Goal: Task Accomplishment & Management: Manage account settings

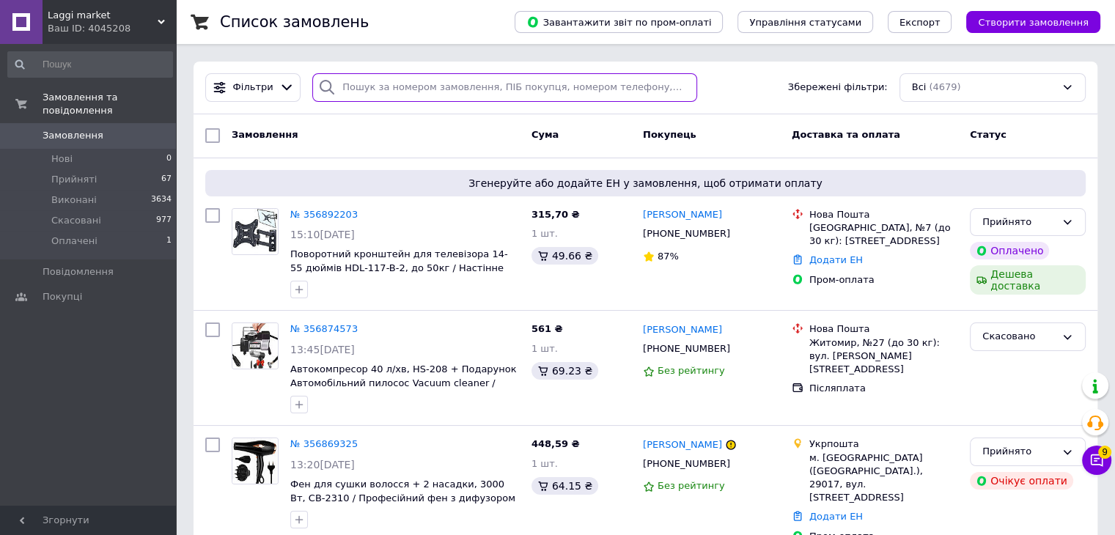
paste input "353227268"
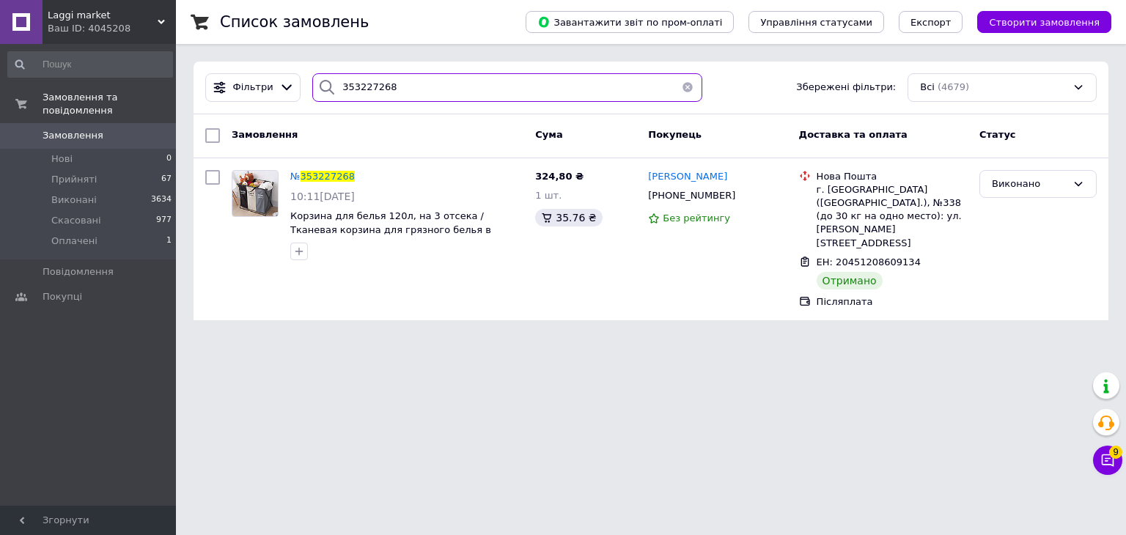
type input "353227268"
drag, startPoint x: 400, startPoint y: 86, endPoint x: 403, endPoint y: 117, distance: 31.7
click at [408, 108] on div "Фільтри 353227268 Збережені фільтри: Всі (4679)" at bounding box center [651, 88] width 915 height 53
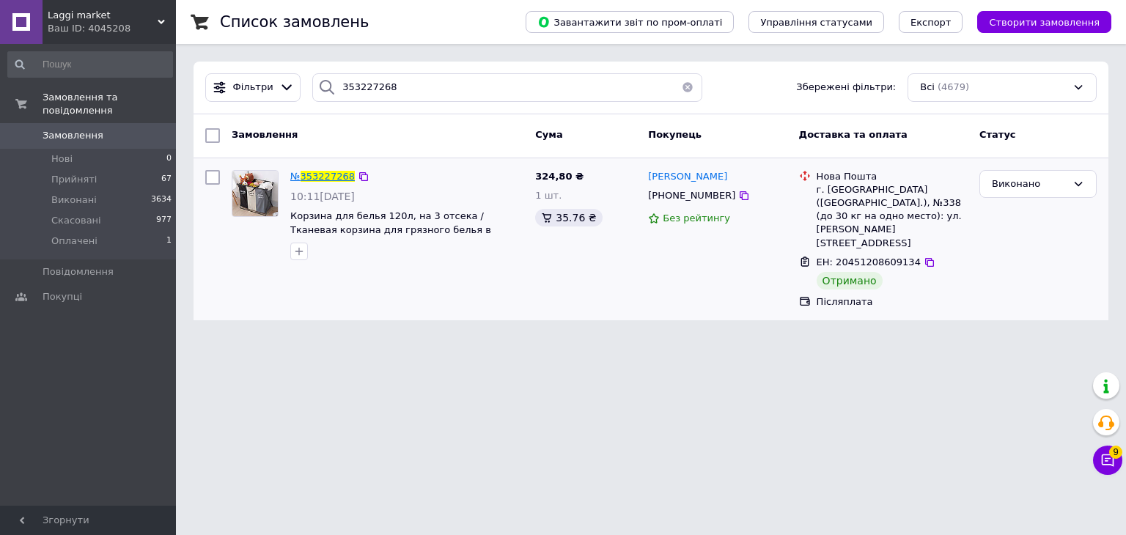
click at [331, 174] on span "353227268" at bounding box center [328, 176] width 54 height 11
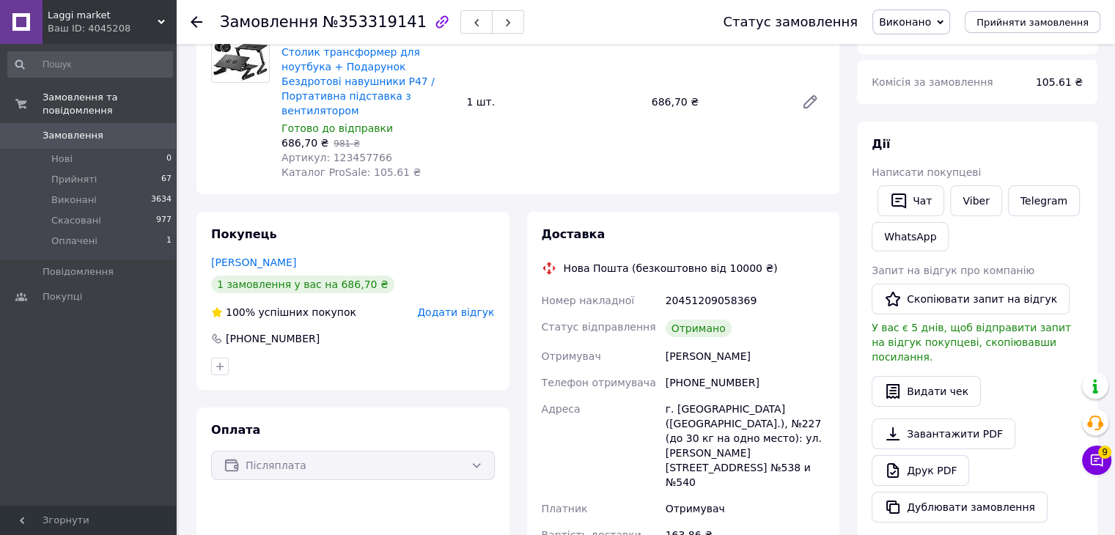
scroll to position [147, 0]
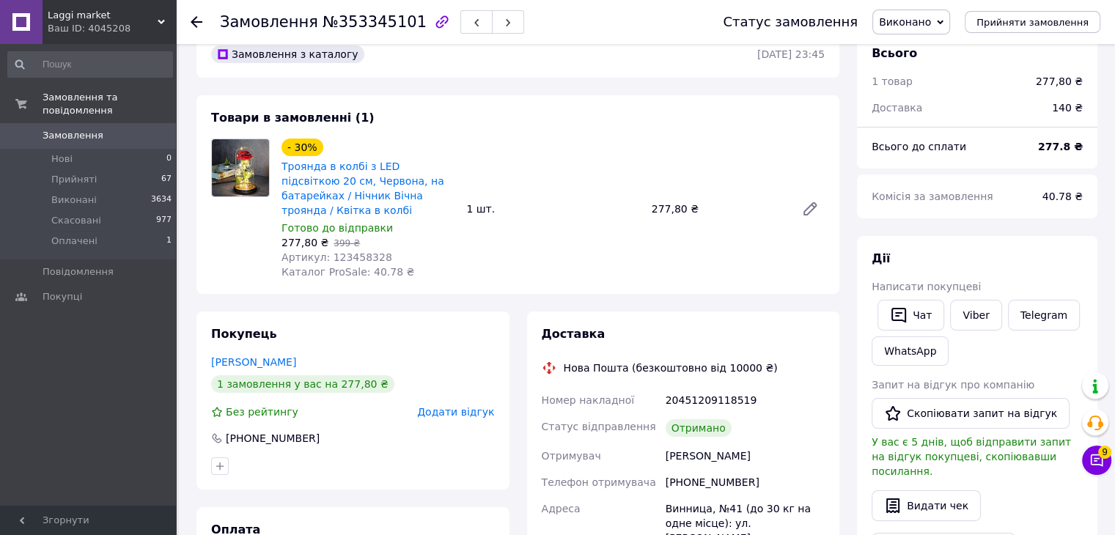
scroll to position [73, 0]
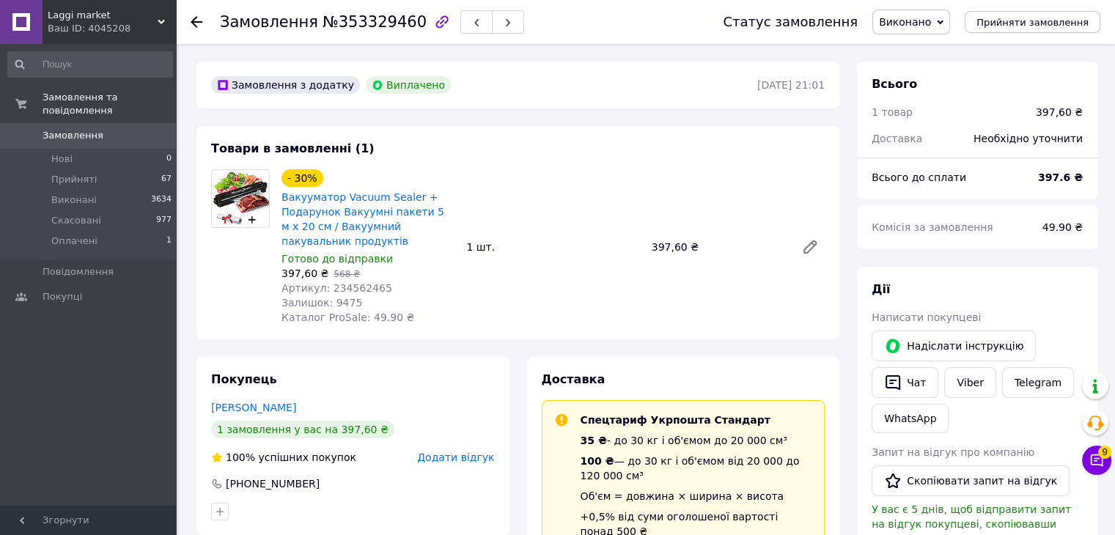
scroll to position [15, 0]
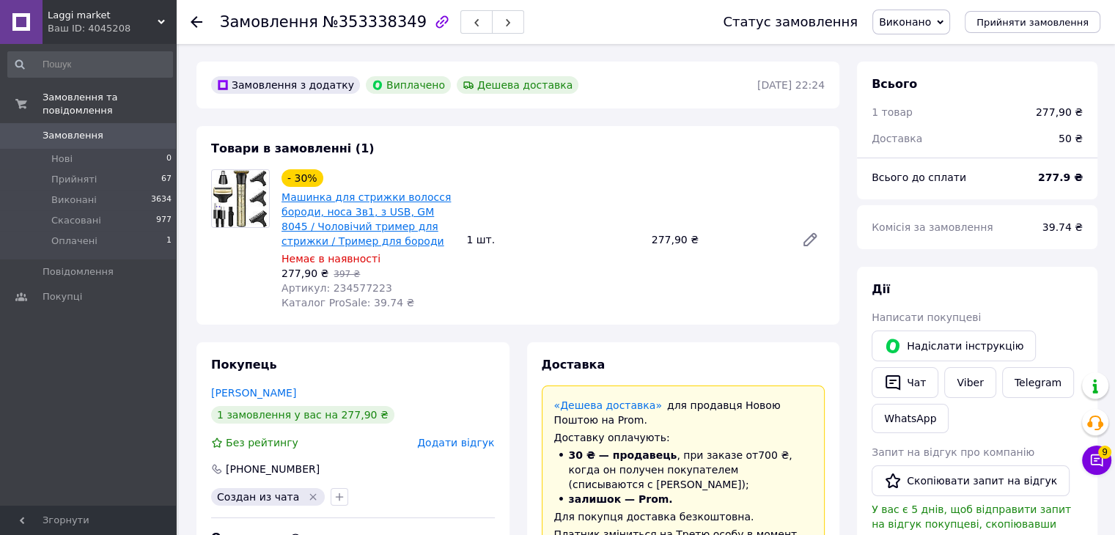
scroll to position [73, 0]
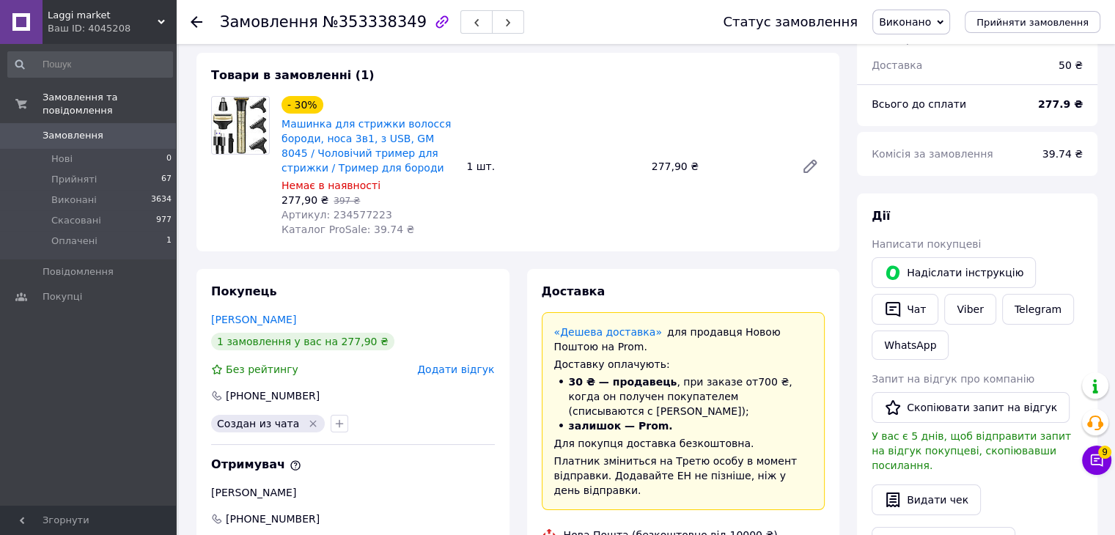
click at [144, 24] on div "Ваш ID: 4045208" at bounding box center [112, 28] width 128 height 13
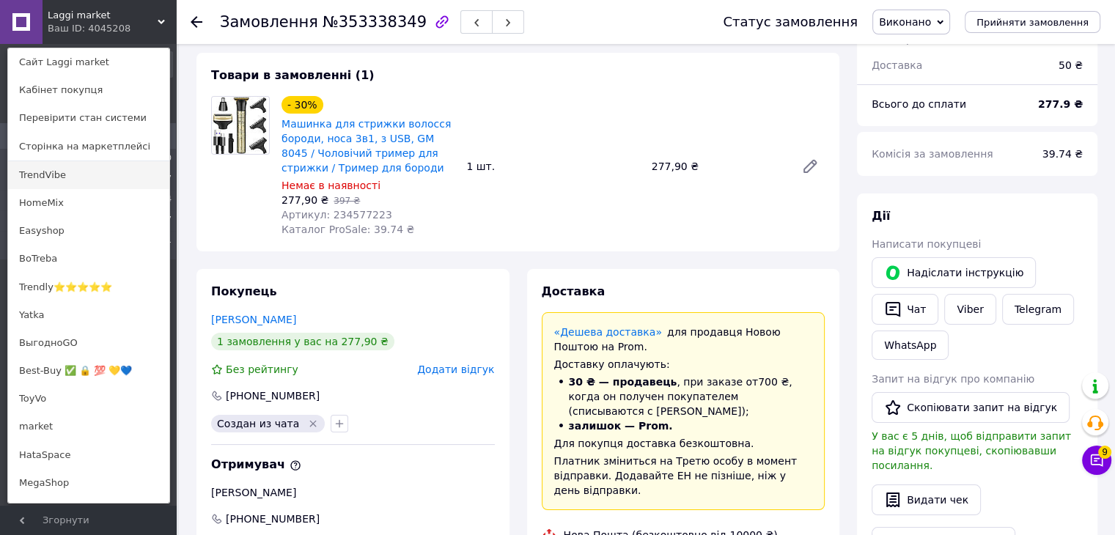
click at [88, 179] on link "TrendVibe" at bounding box center [88, 175] width 161 height 28
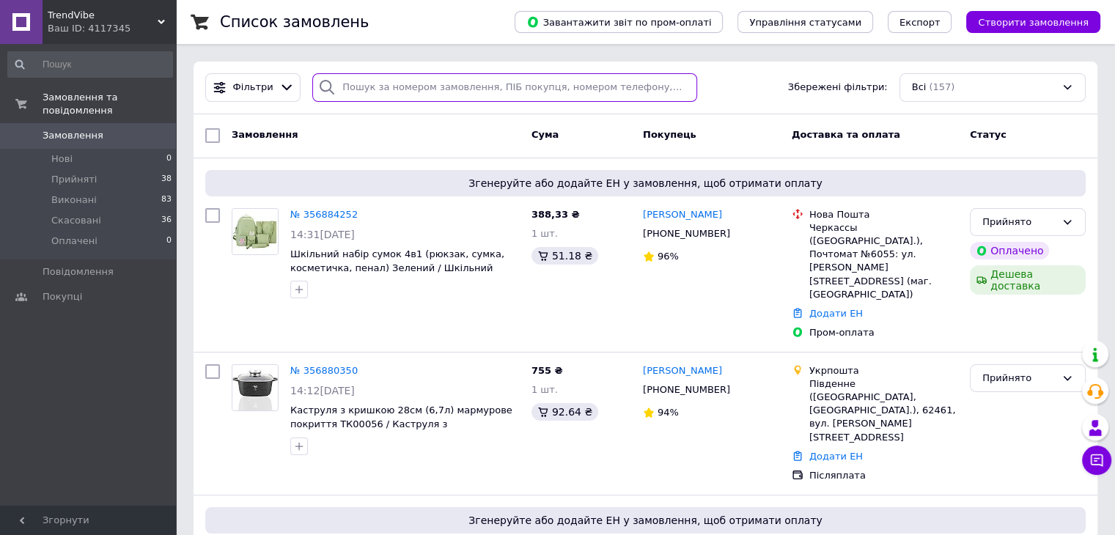
paste input "353225084"
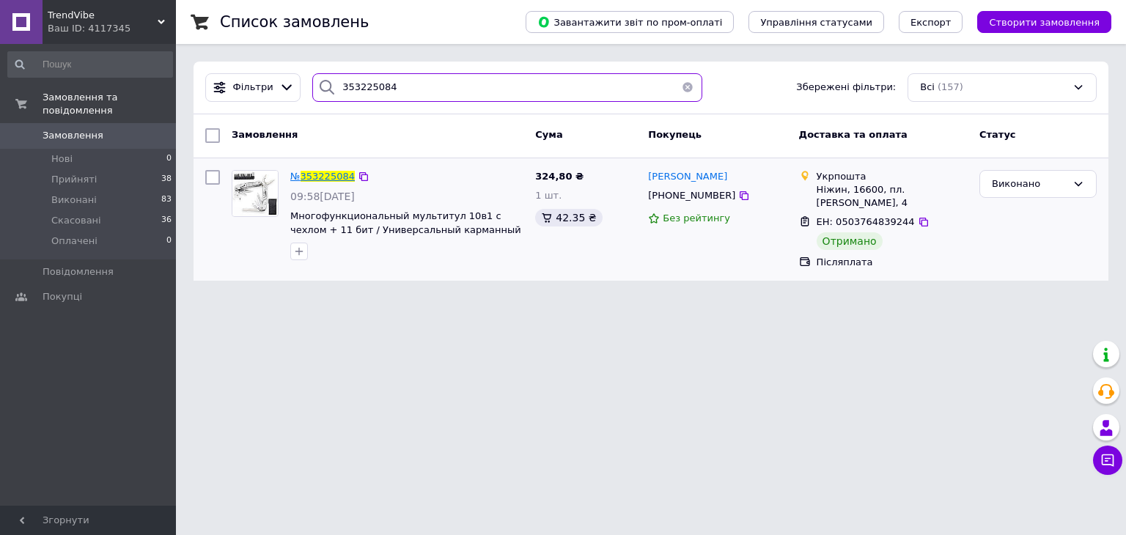
type input "353225084"
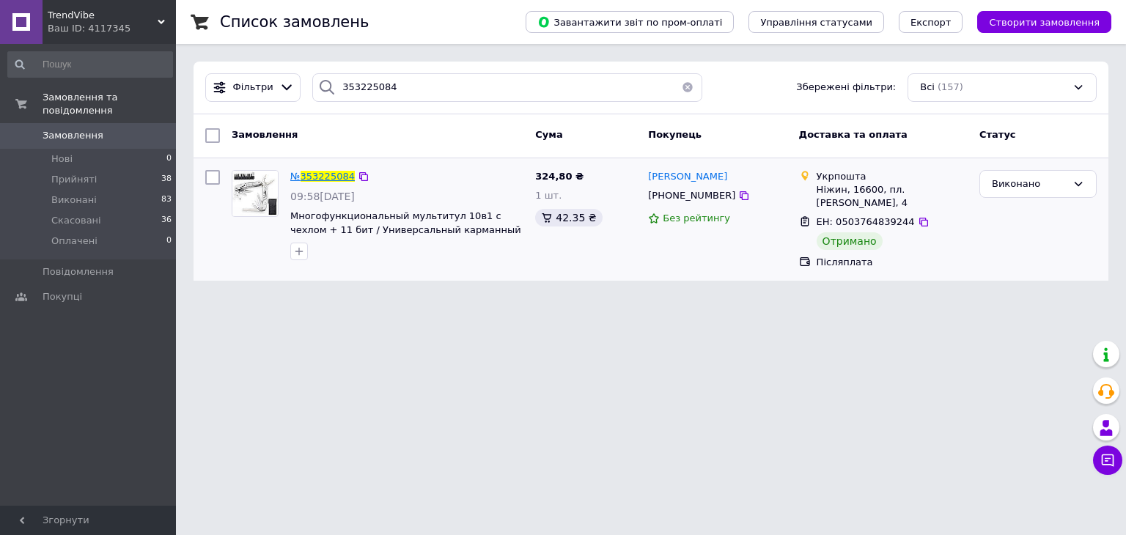
click at [325, 172] on span "353225084" at bounding box center [328, 176] width 54 height 11
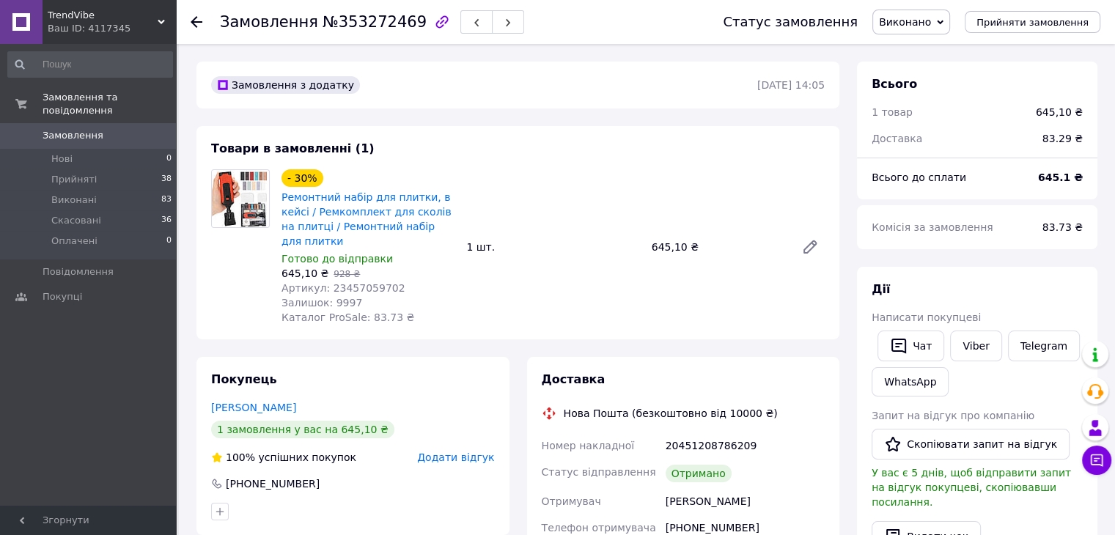
click at [141, 13] on span "TrendVibe" at bounding box center [103, 15] width 110 height 13
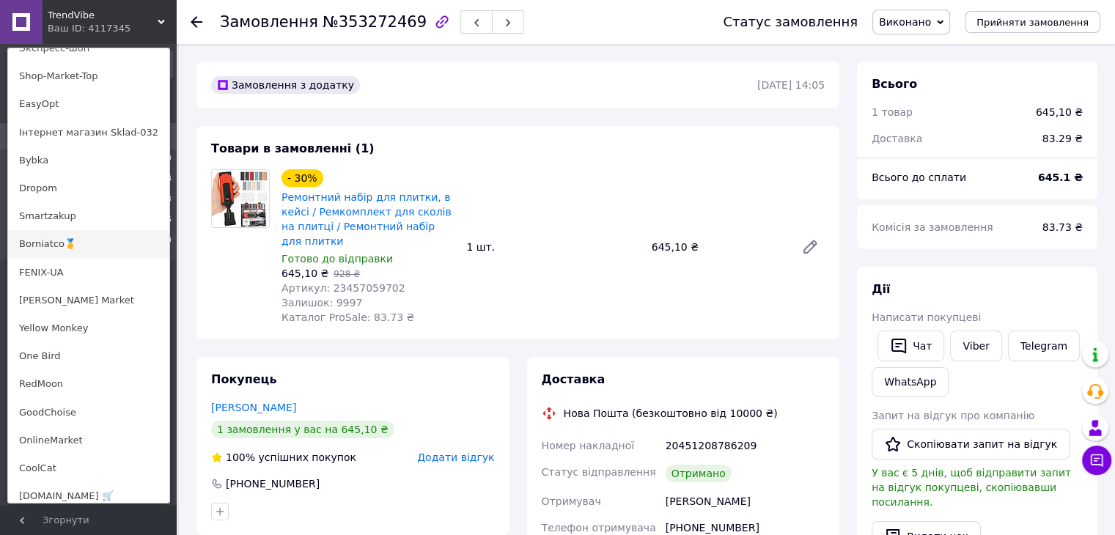
scroll to position [806, 0]
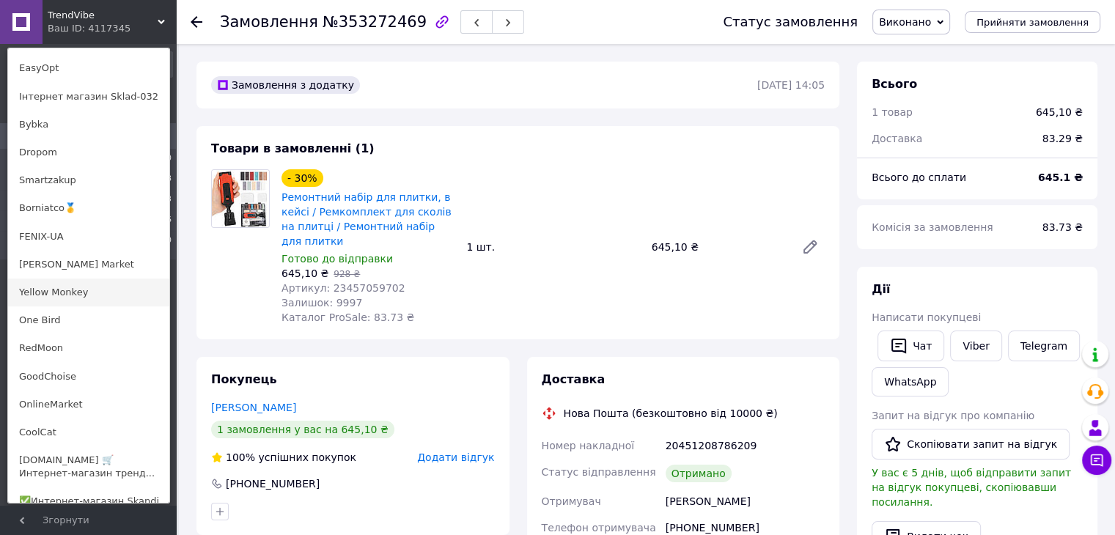
click at [76, 296] on link "Yellow Monkey" at bounding box center [88, 293] width 161 height 28
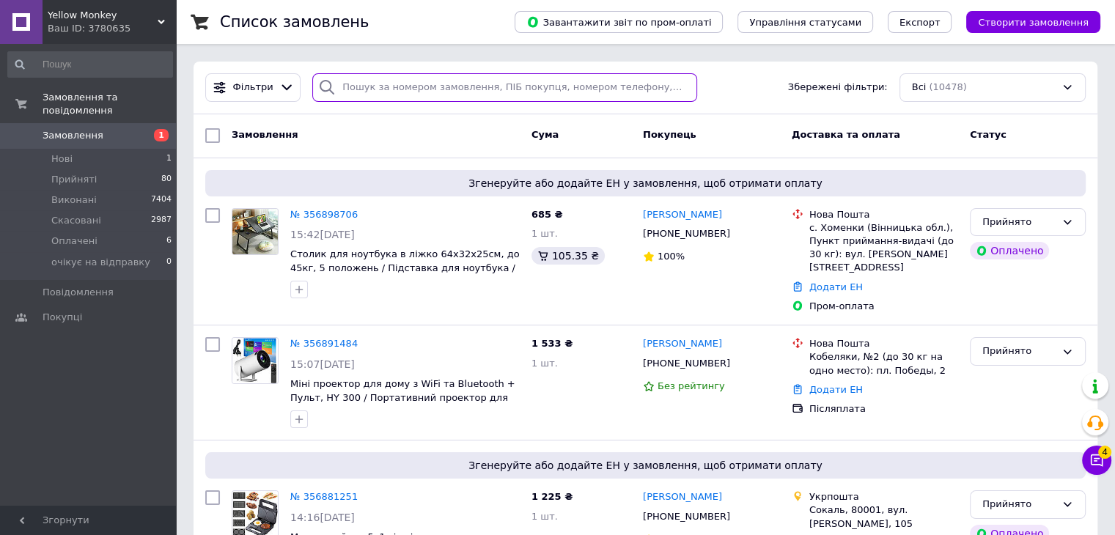
paste input "353314119"
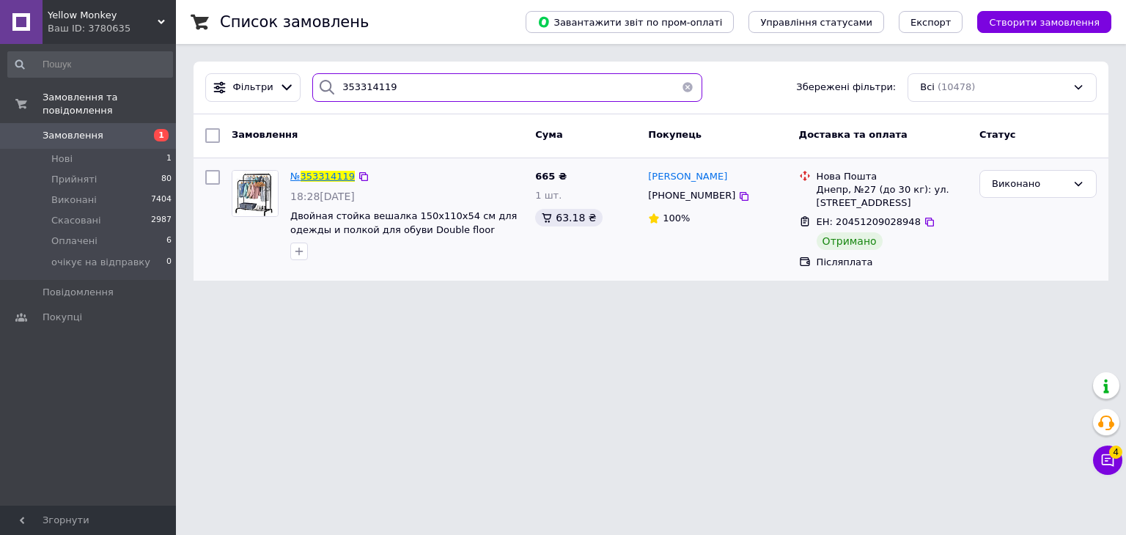
type input "353314119"
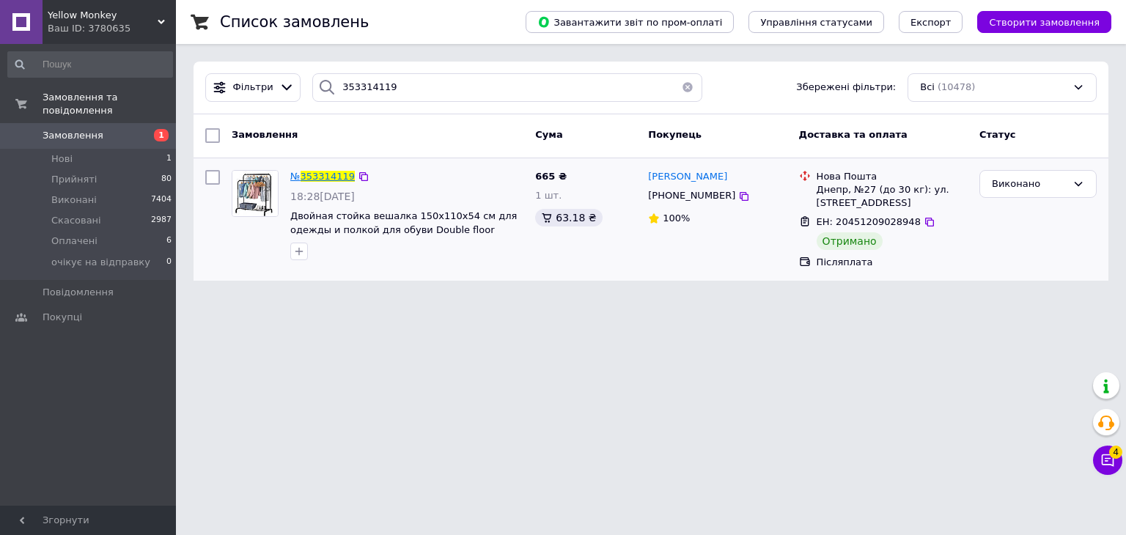
click at [325, 178] on span "353314119" at bounding box center [328, 176] width 54 height 11
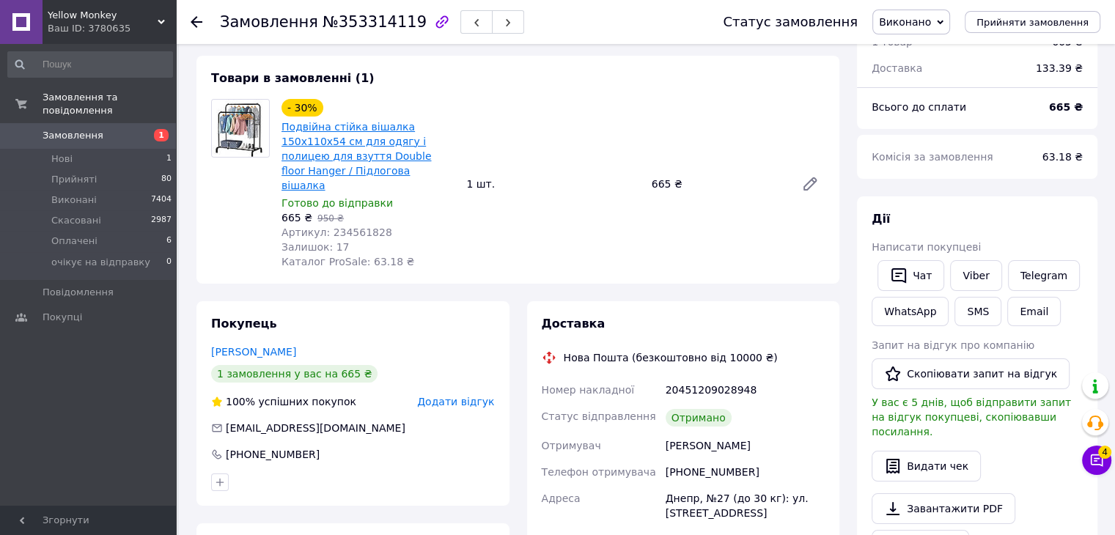
scroll to position [73, 0]
